Goal: Information Seeking & Learning: Learn about a topic

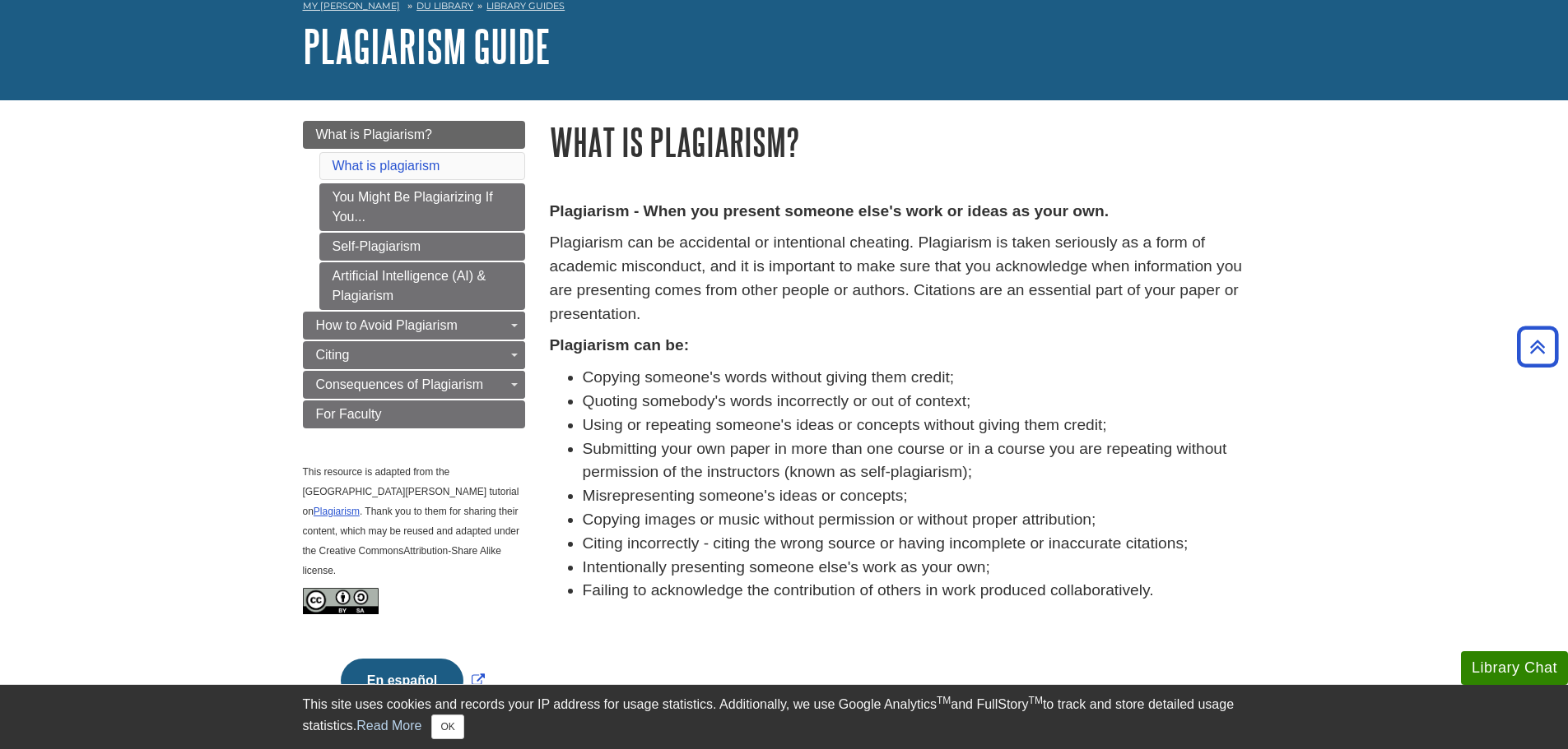
scroll to position [82, 0]
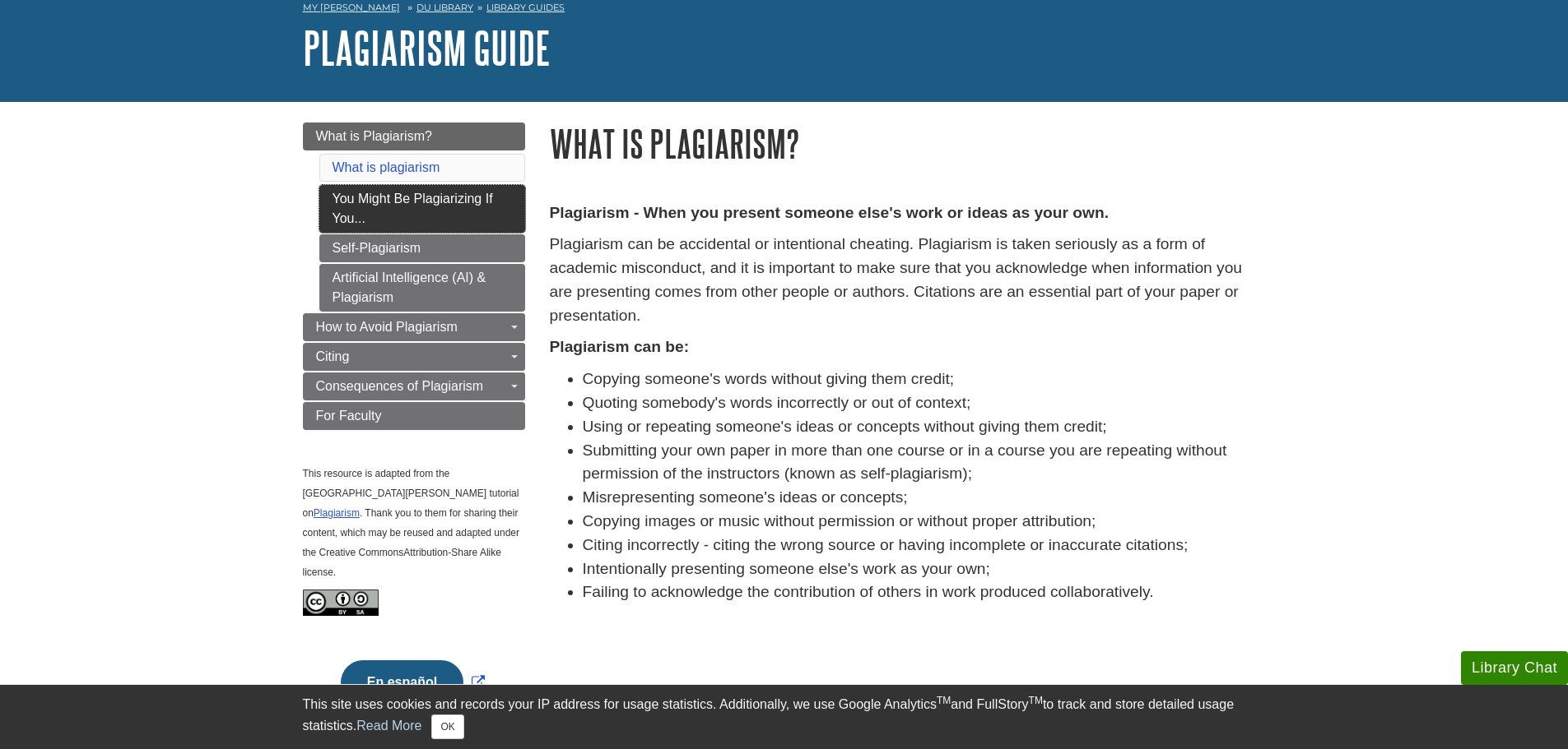
click at [450, 214] on link "You Might Be Plagiarizing If You..." at bounding box center [422, 209] width 206 height 48
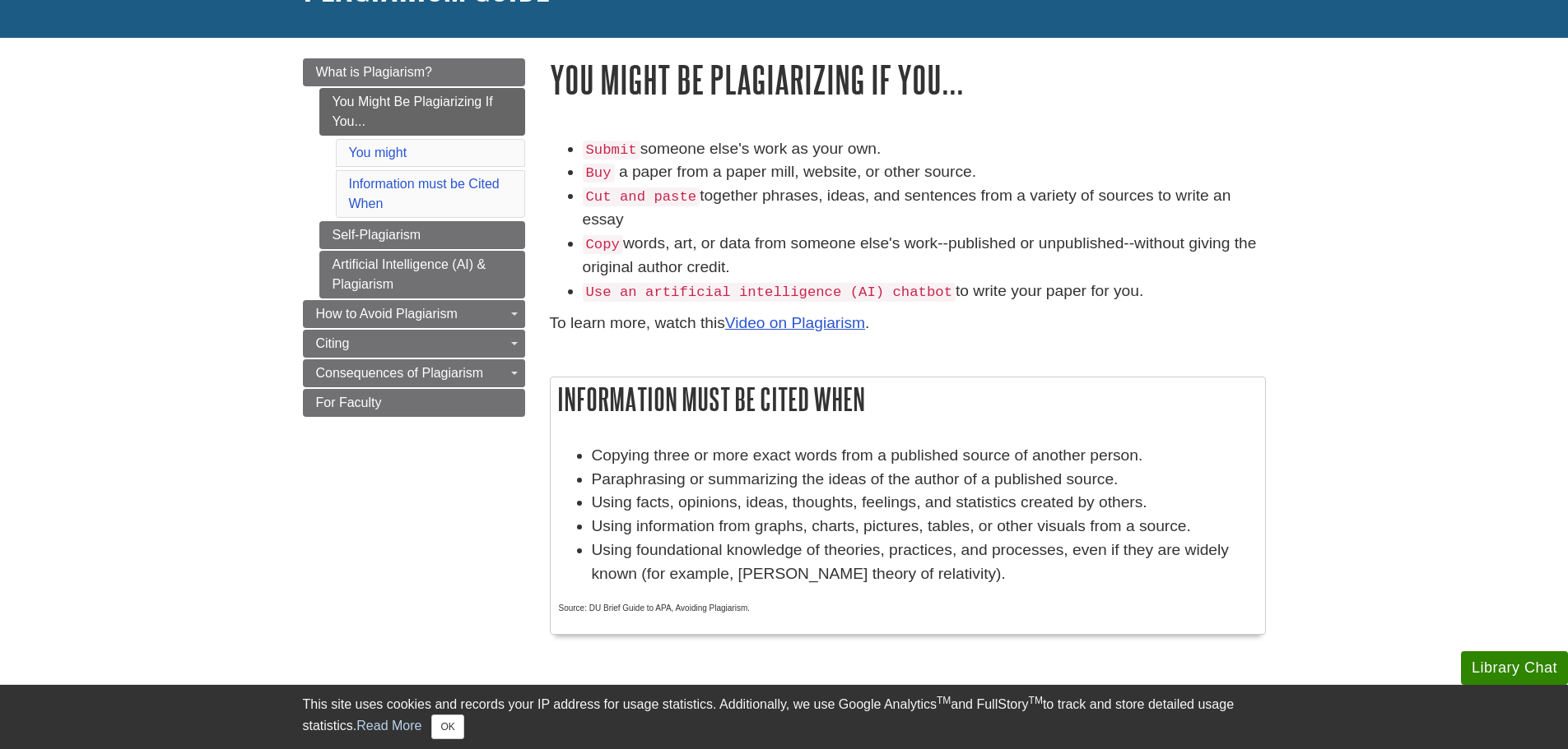
scroll to position [164, 0]
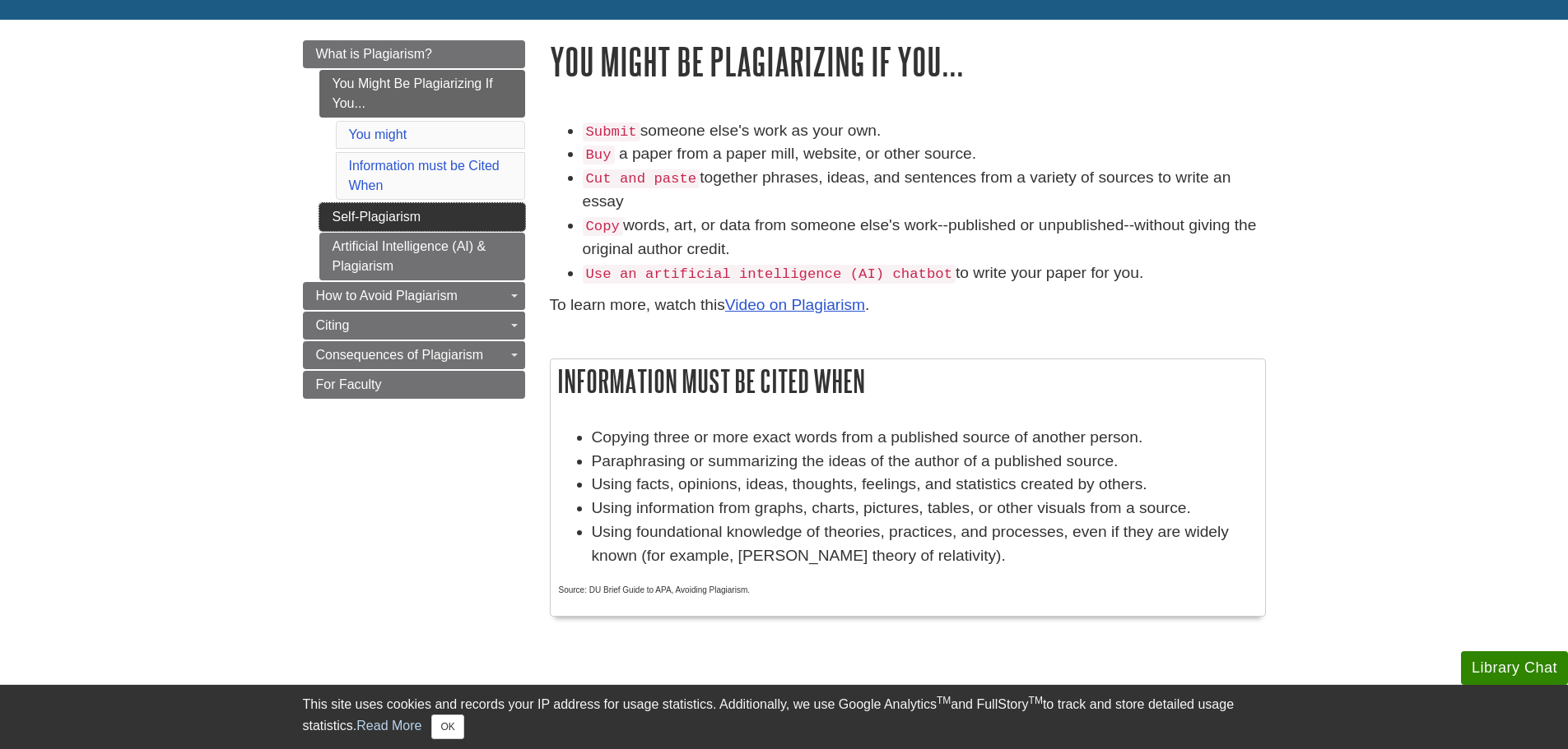
click at [401, 213] on link "Self-Plagiarism" at bounding box center [422, 217] width 206 height 28
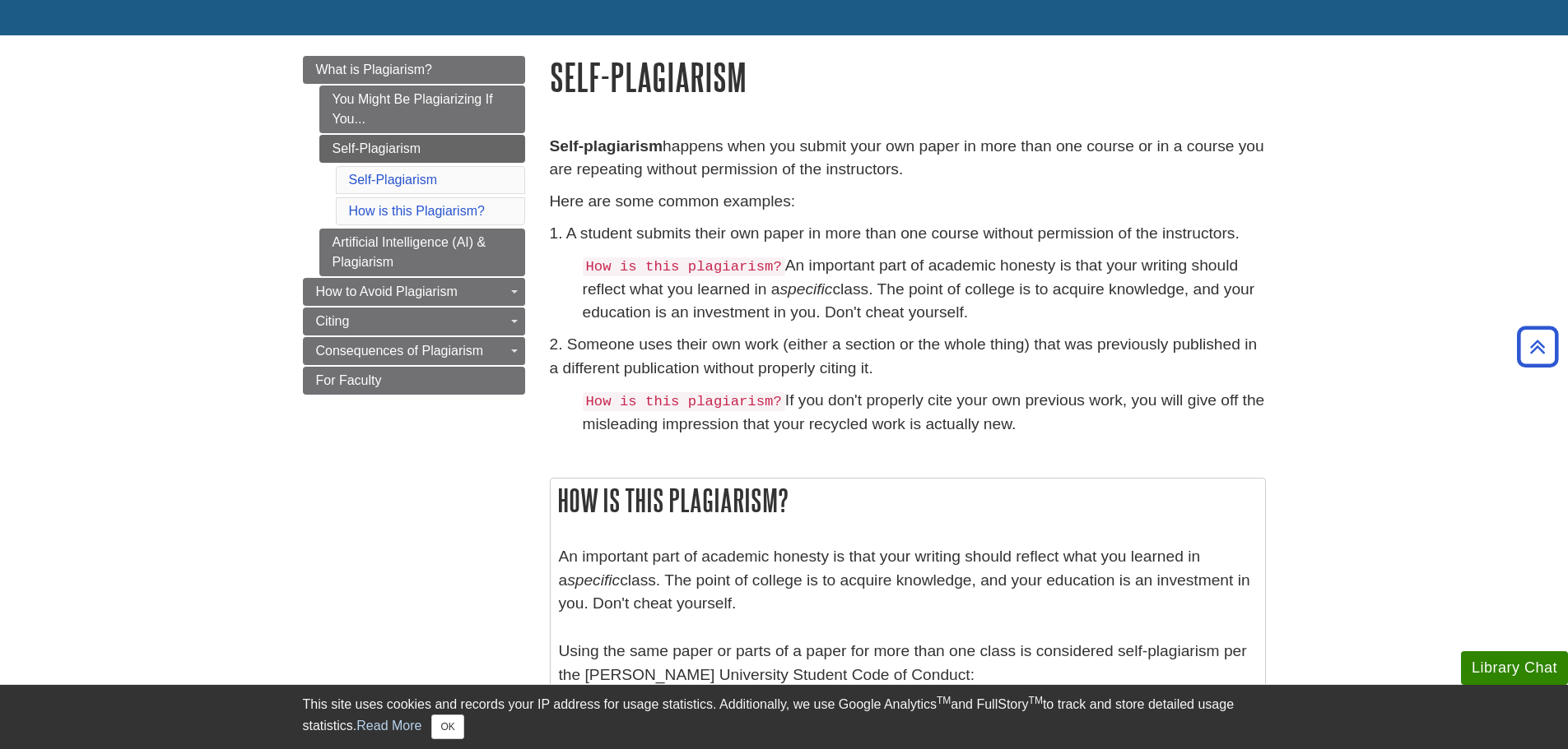
scroll to position [82, 0]
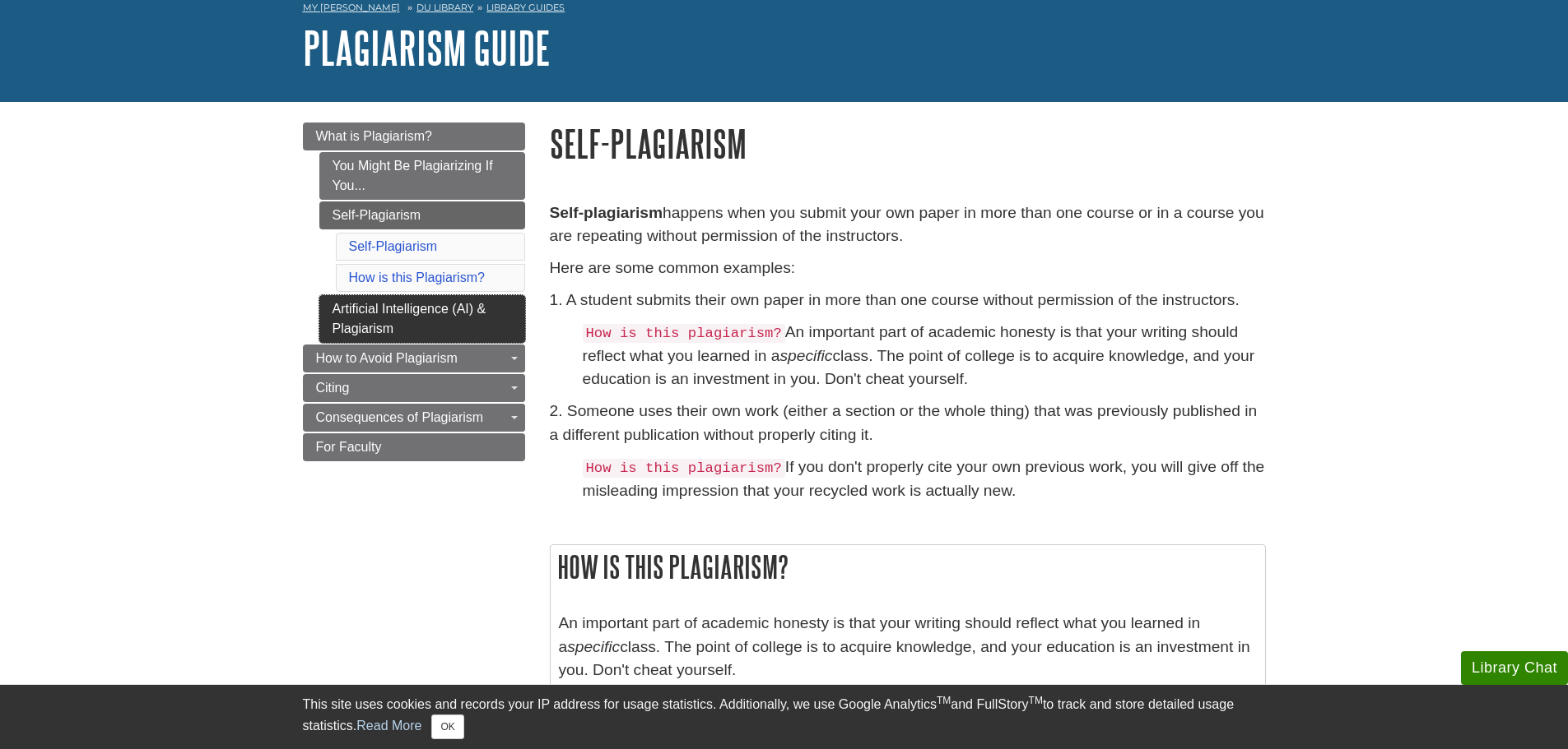
click at [477, 326] on link "Artificial Intelligence (AI) & Plagiarism" at bounding box center [422, 319] width 206 height 48
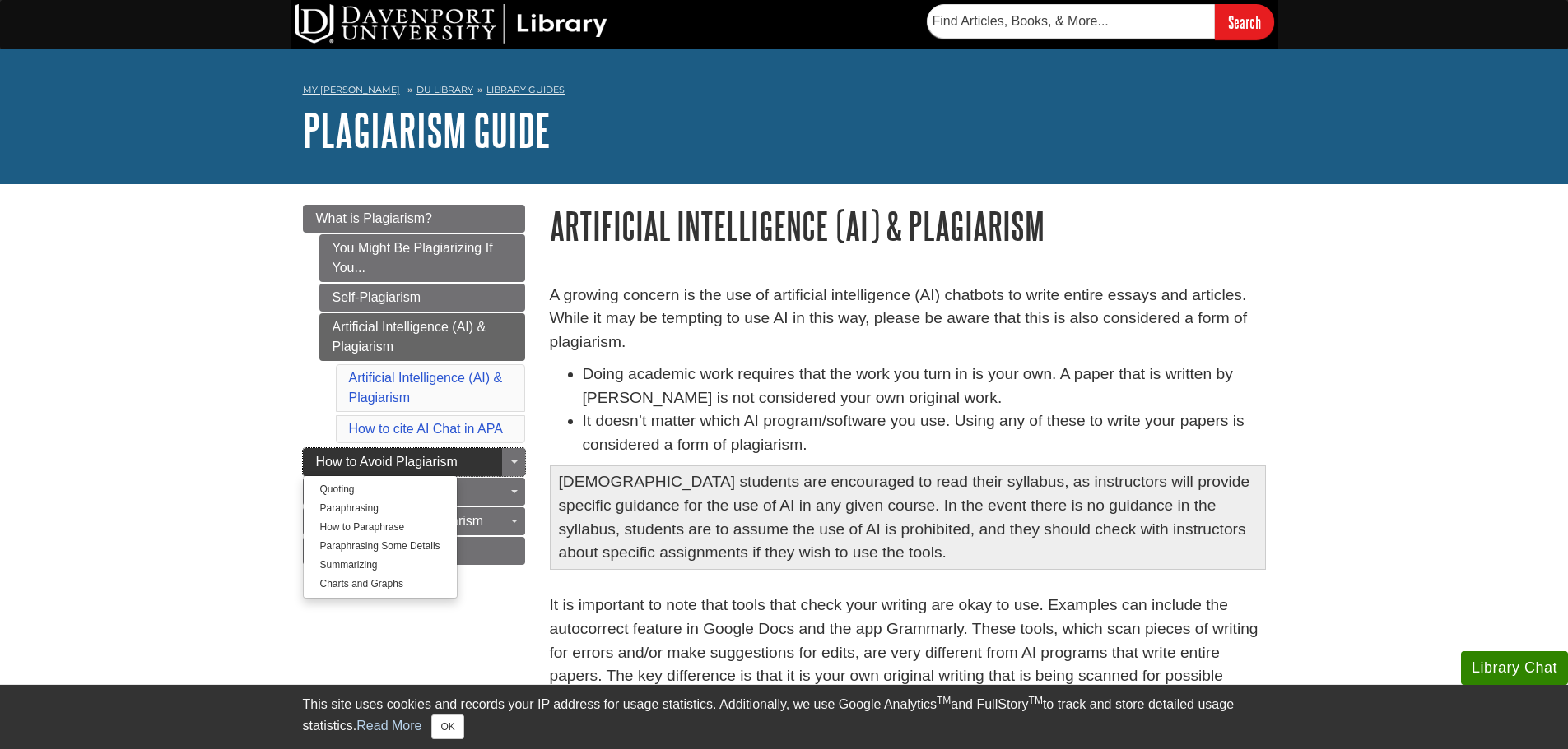
click at [484, 457] on link "How to Avoid Plagiarism" at bounding box center [414, 462] width 222 height 28
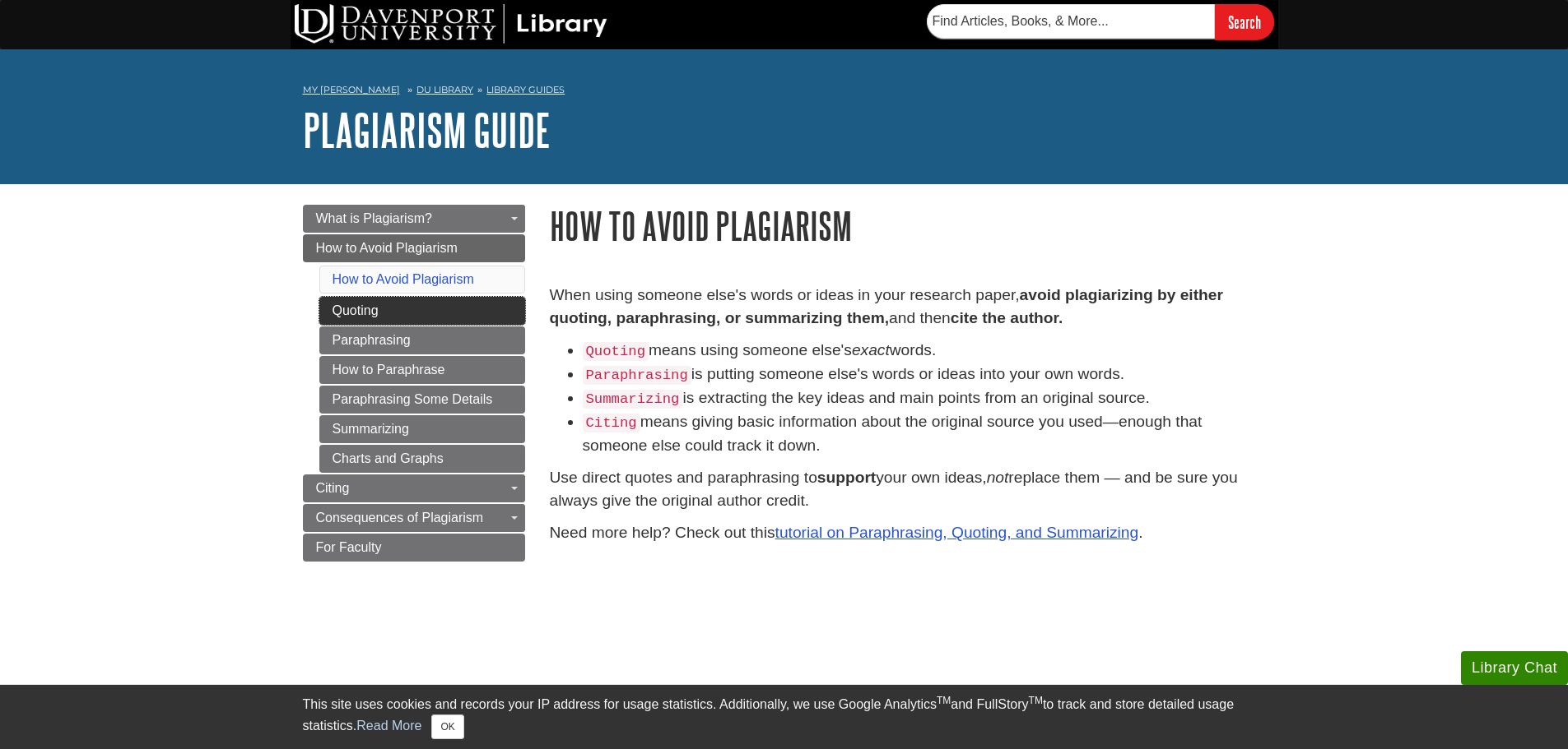
click at [414, 320] on link "Quoting" at bounding box center [422, 311] width 206 height 28
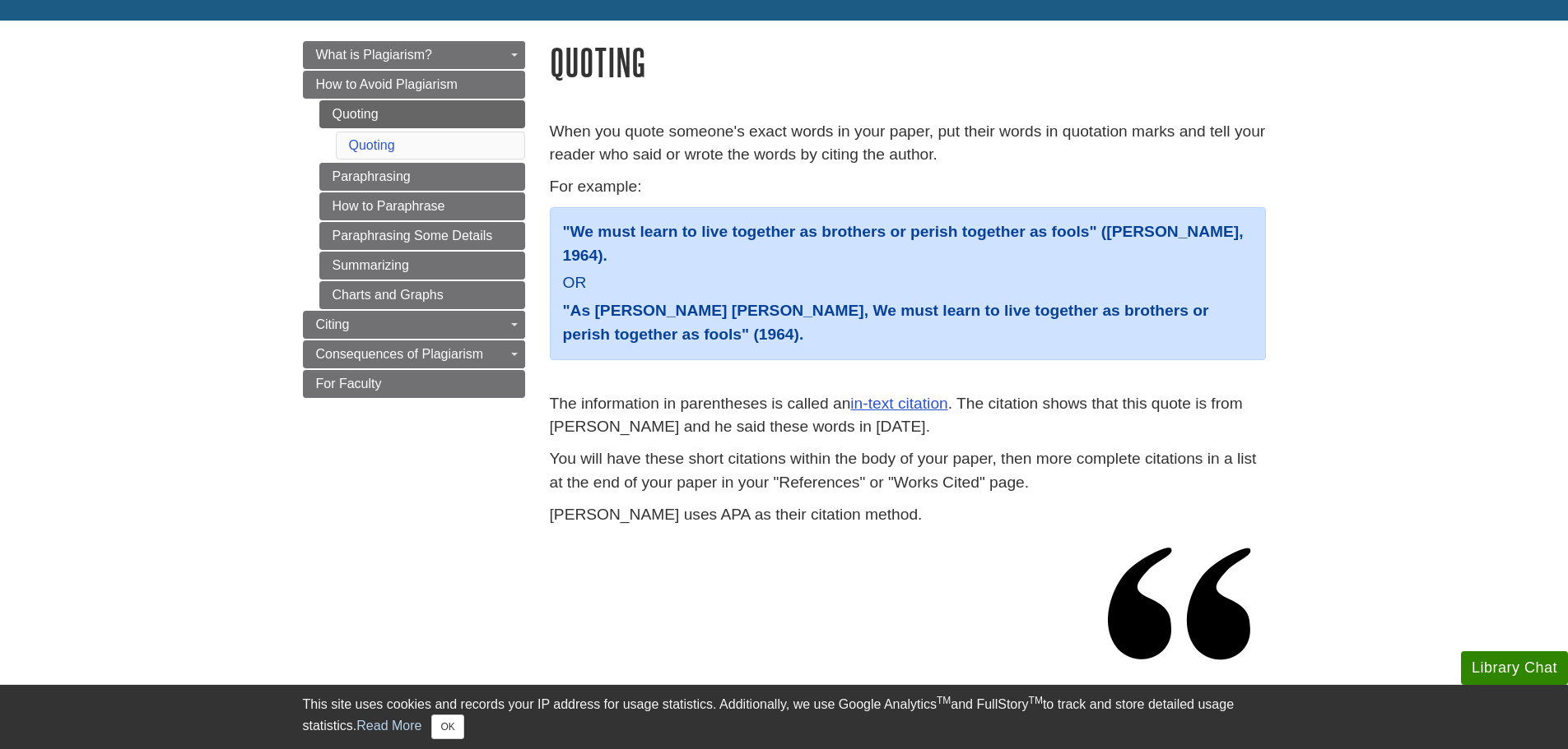
scroll to position [164, 0]
click at [376, 176] on link "Paraphrasing" at bounding box center [422, 175] width 206 height 28
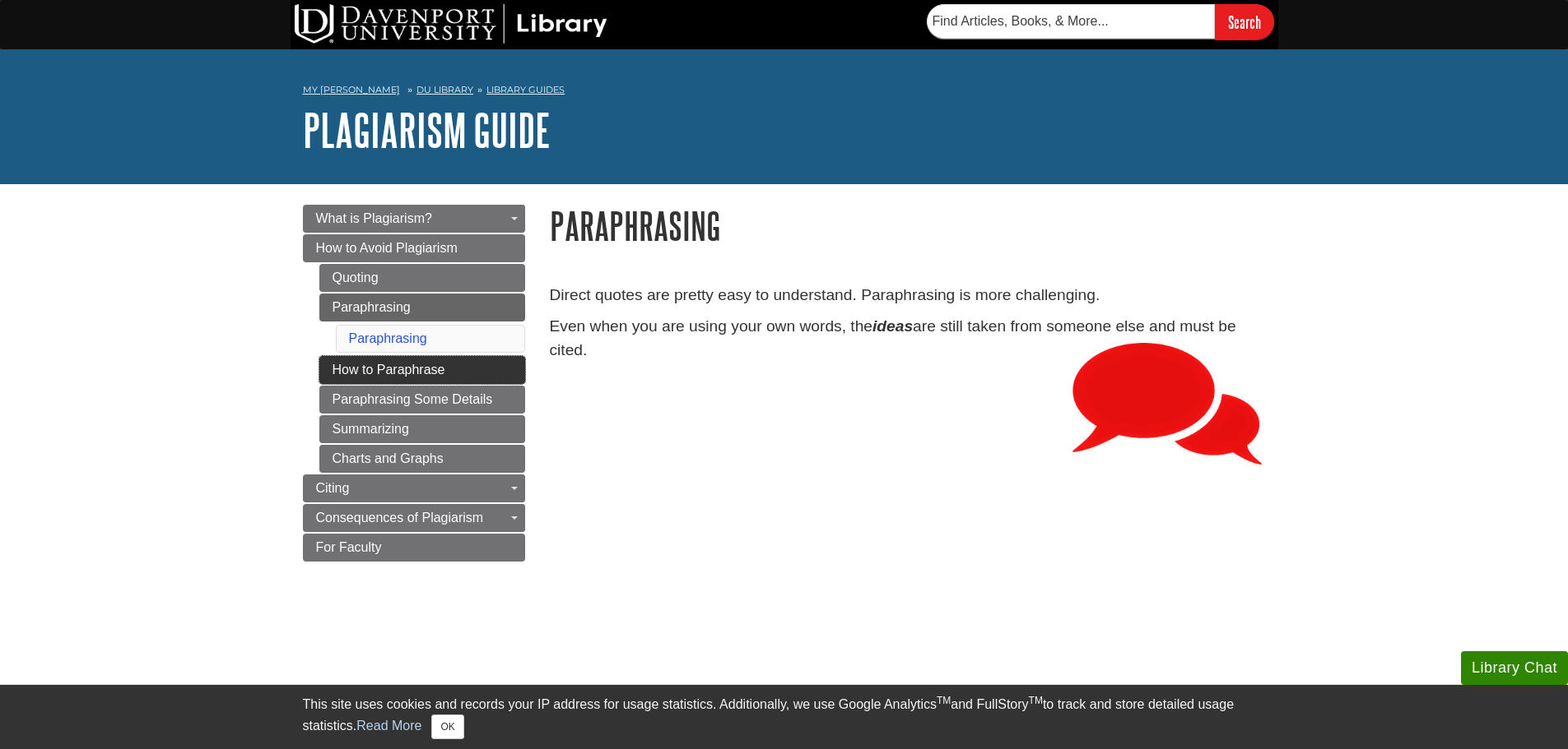
click at [522, 377] on link "How to Paraphrase" at bounding box center [422, 370] width 206 height 28
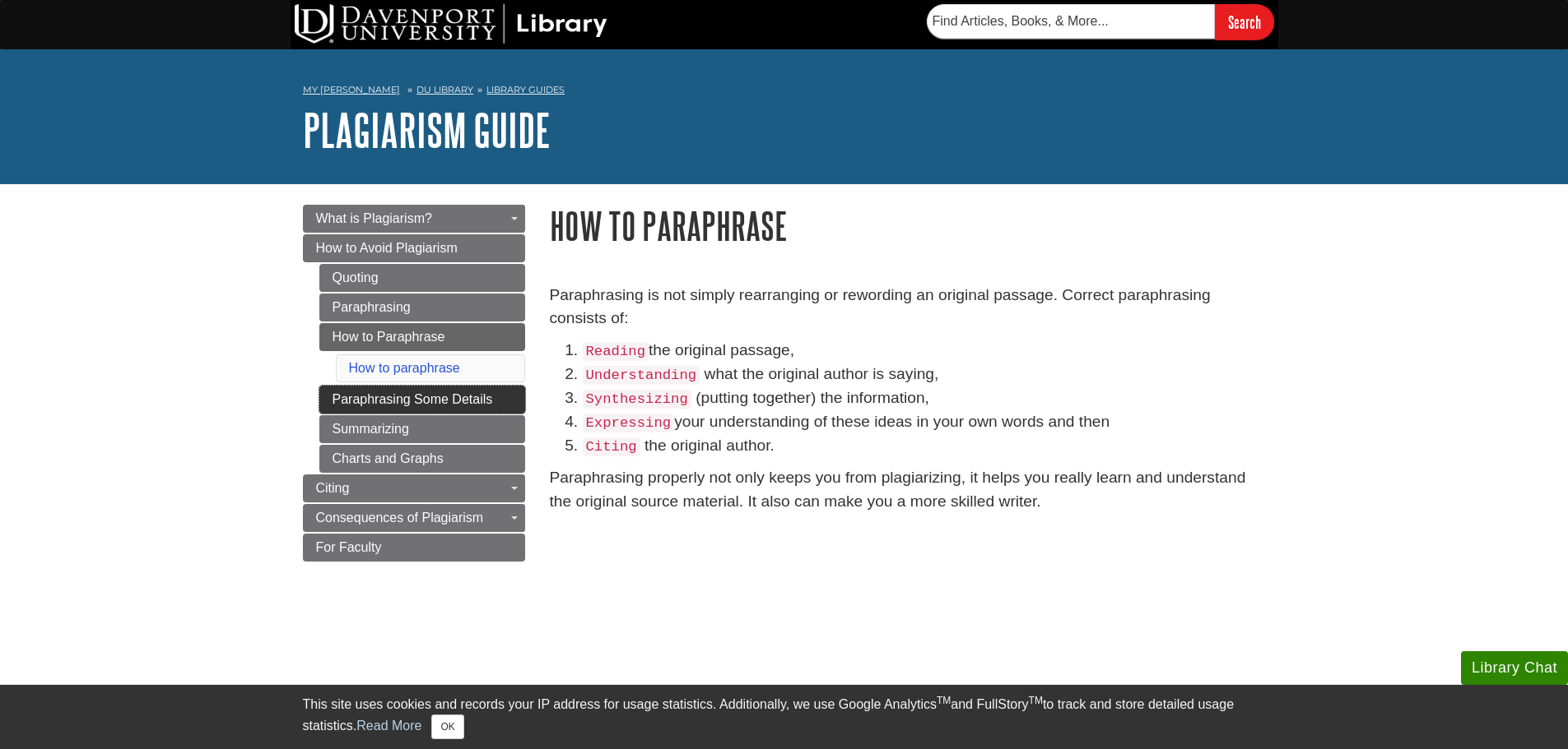
click at [484, 399] on link "Paraphrasing Some Details" at bounding box center [422, 400] width 206 height 28
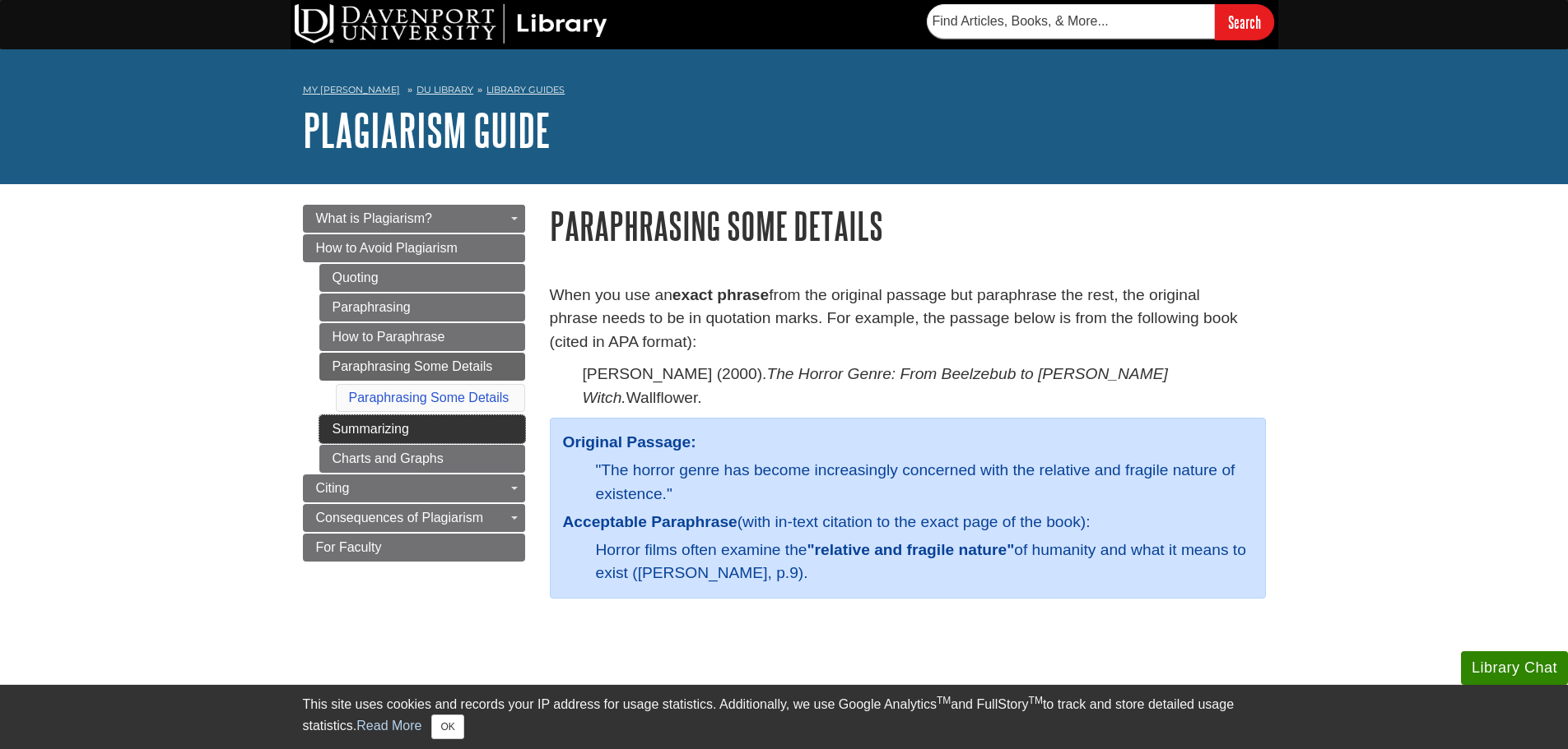
click at [486, 432] on link "Summarizing" at bounding box center [422, 429] width 206 height 28
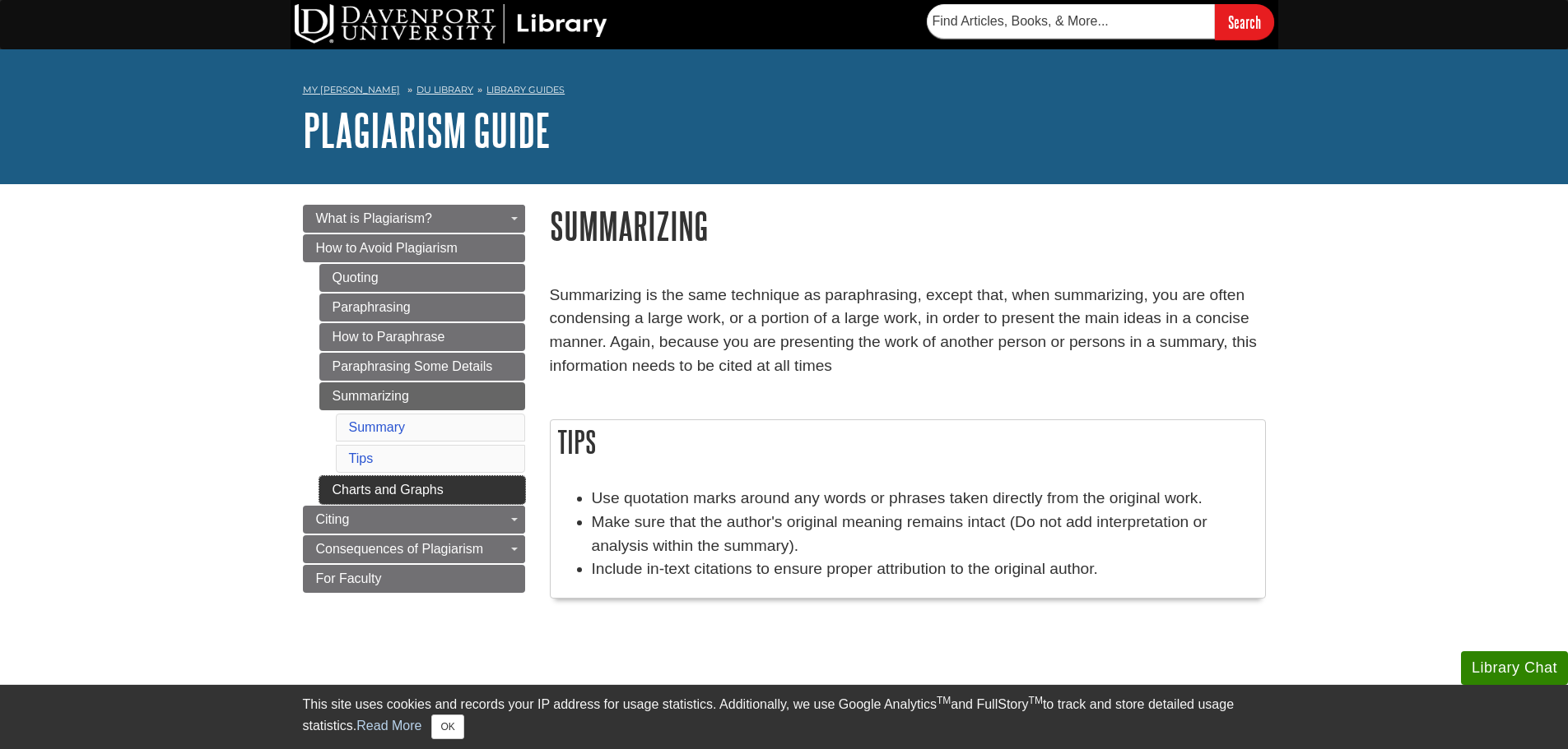
click at [509, 497] on link "Charts and Graphs" at bounding box center [422, 490] width 206 height 28
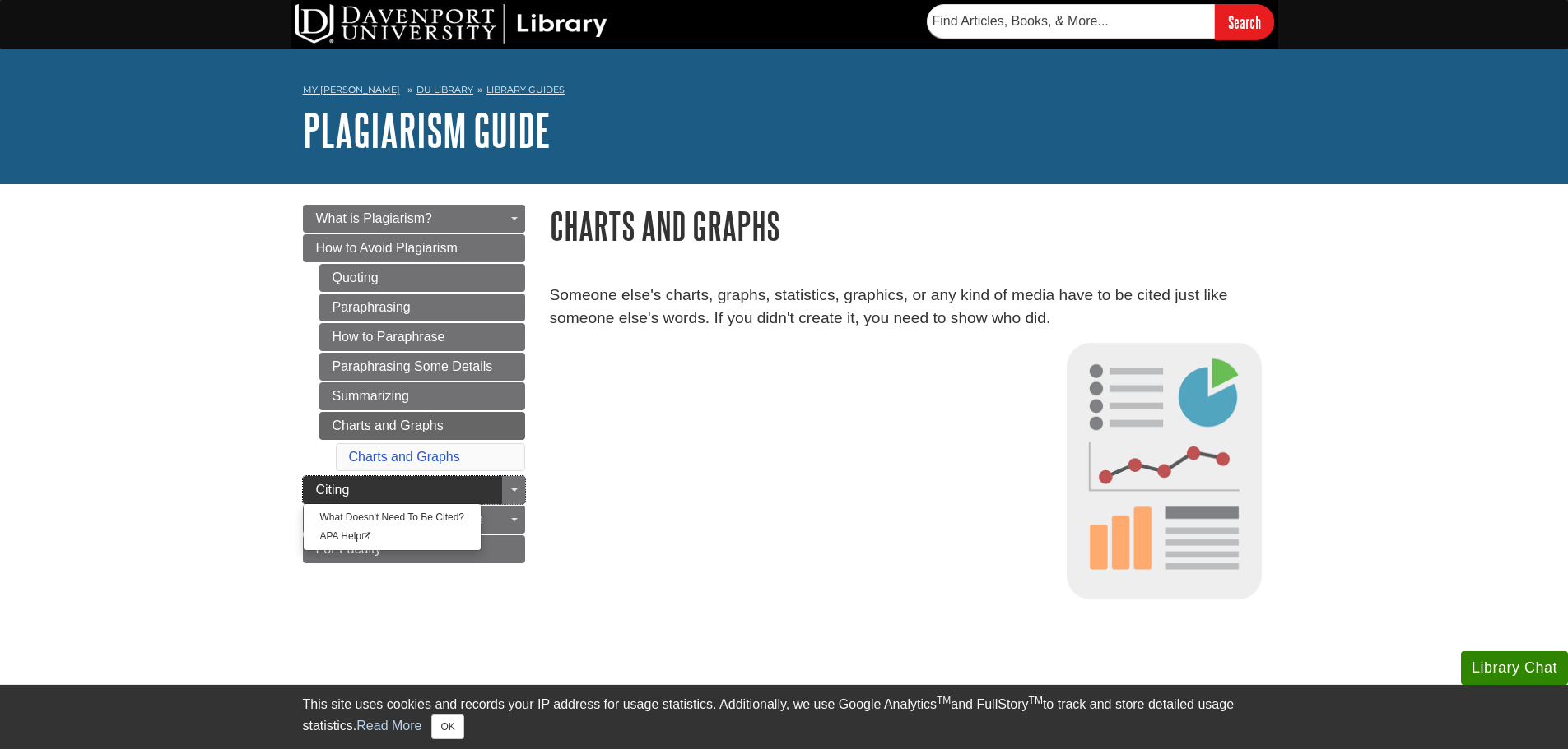
click at [428, 485] on link "Citing" at bounding box center [414, 490] width 222 height 28
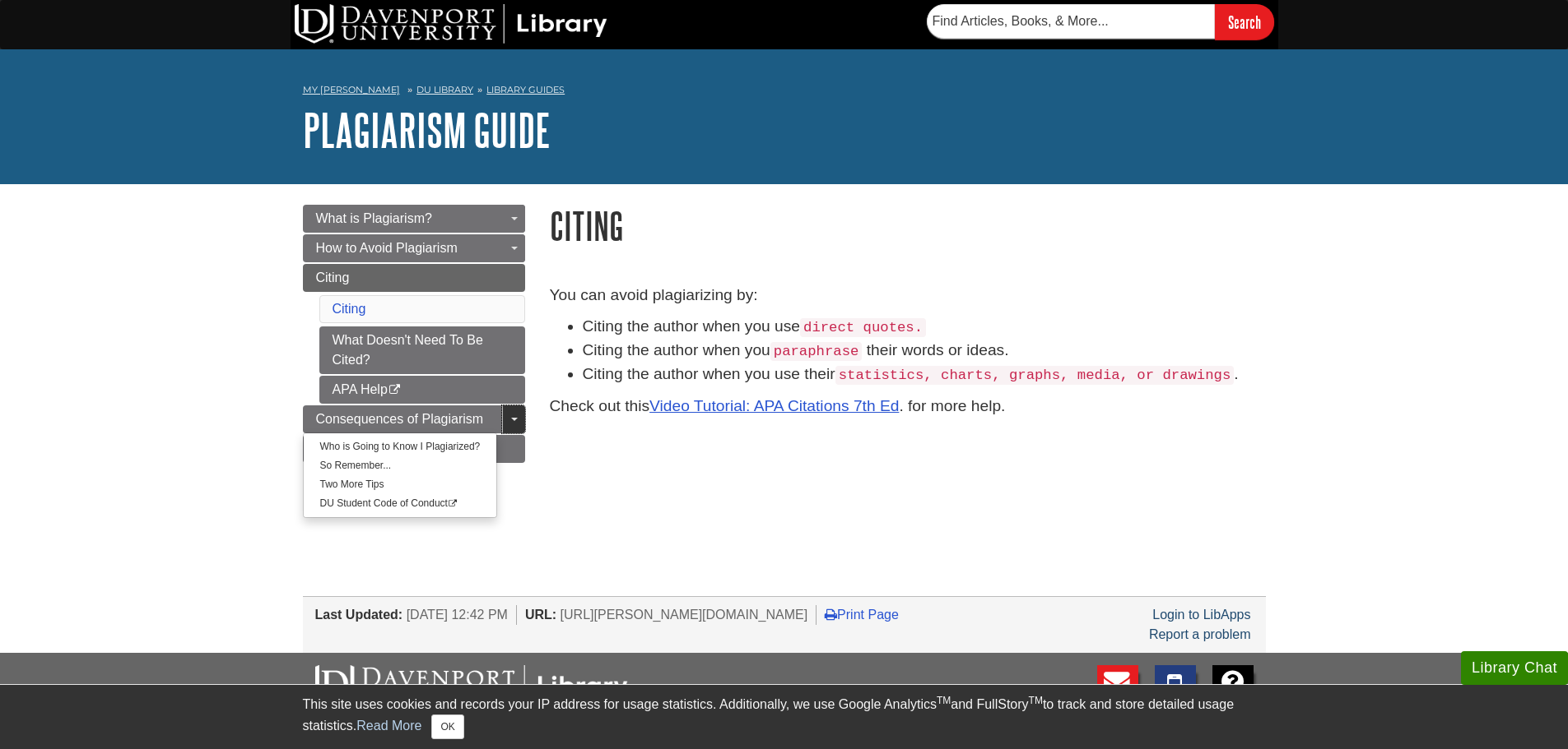
click at [520, 411] on link "Toggle Dropdown" at bounding box center [513, 419] width 23 height 28
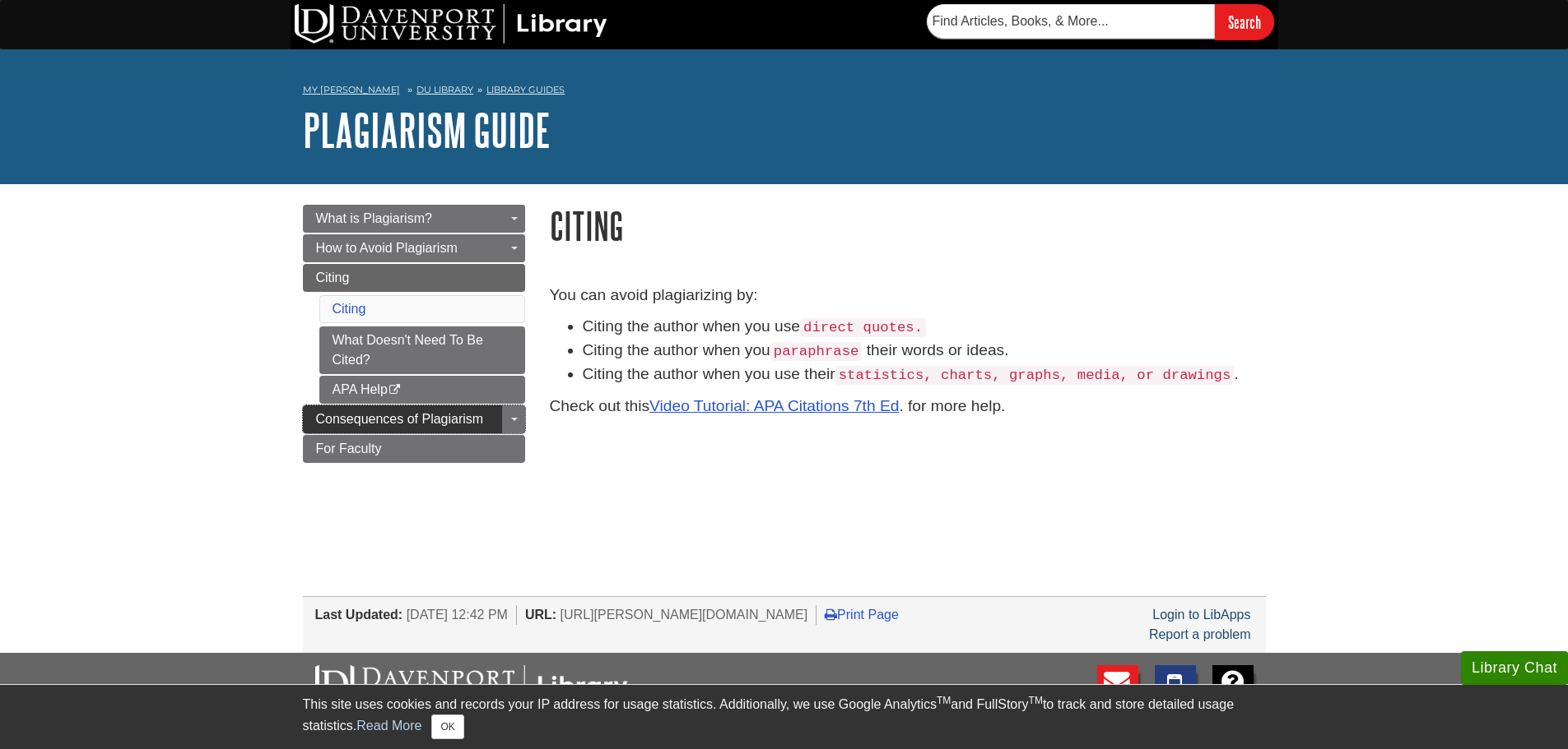
click at [478, 414] on span "Consequences of Plagiarism" at bounding box center [400, 419] width 168 height 14
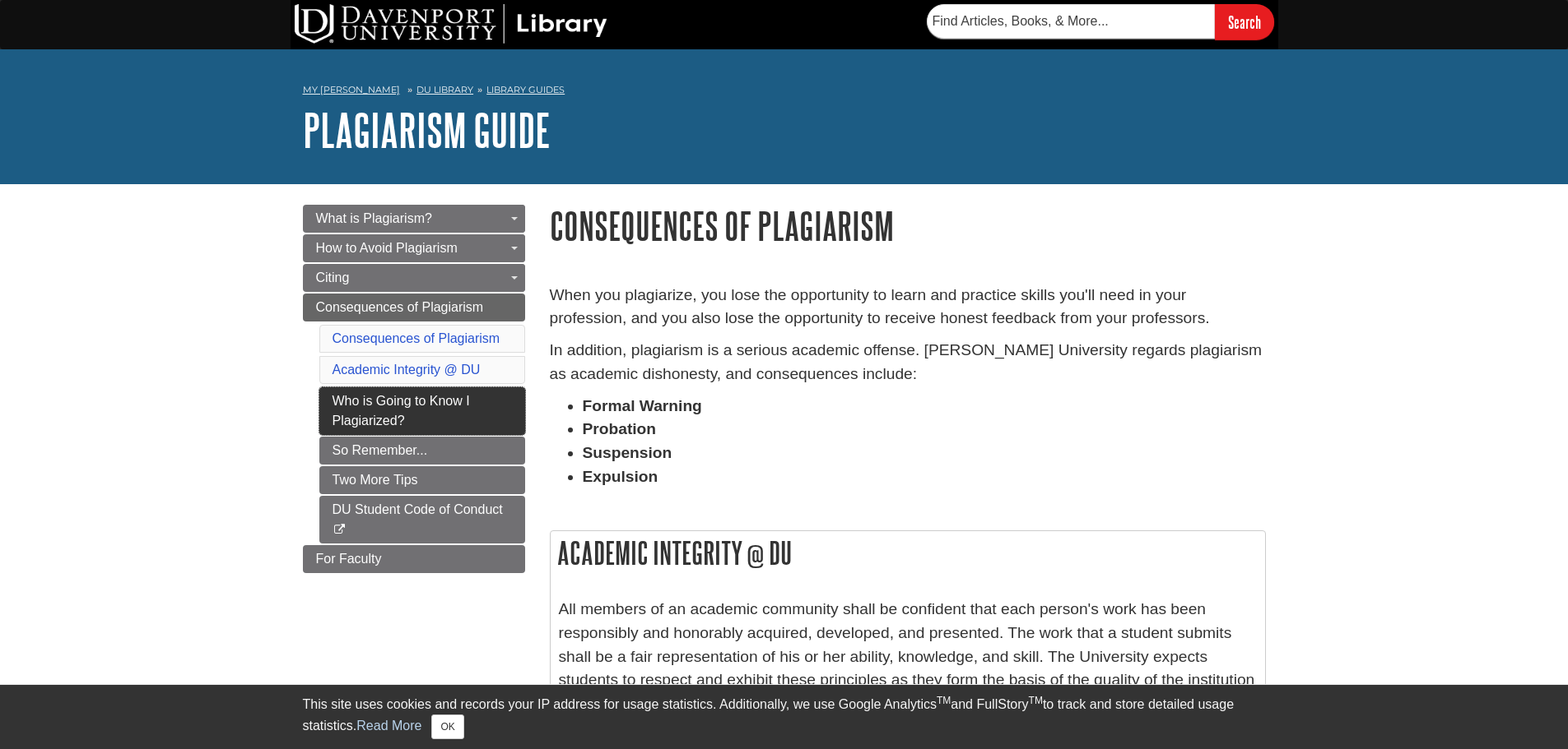
click at [458, 417] on link "Who is Going to Know I Plagiarized?" at bounding box center [422, 412] width 206 height 48
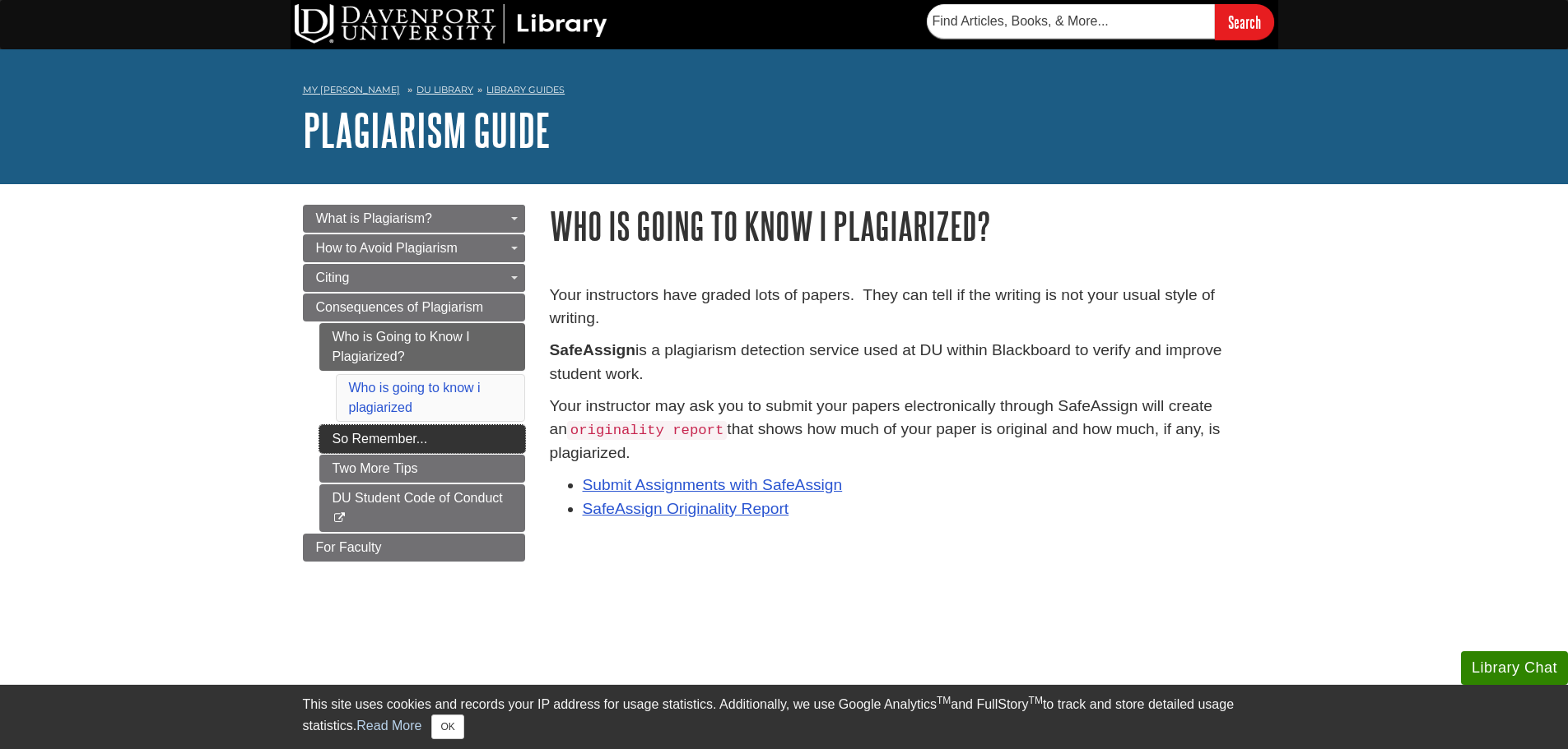
click at [481, 448] on link "So Remember..." at bounding box center [422, 439] width 206 height 28
